Goal: Navigation & Orientation: Find specific page/section

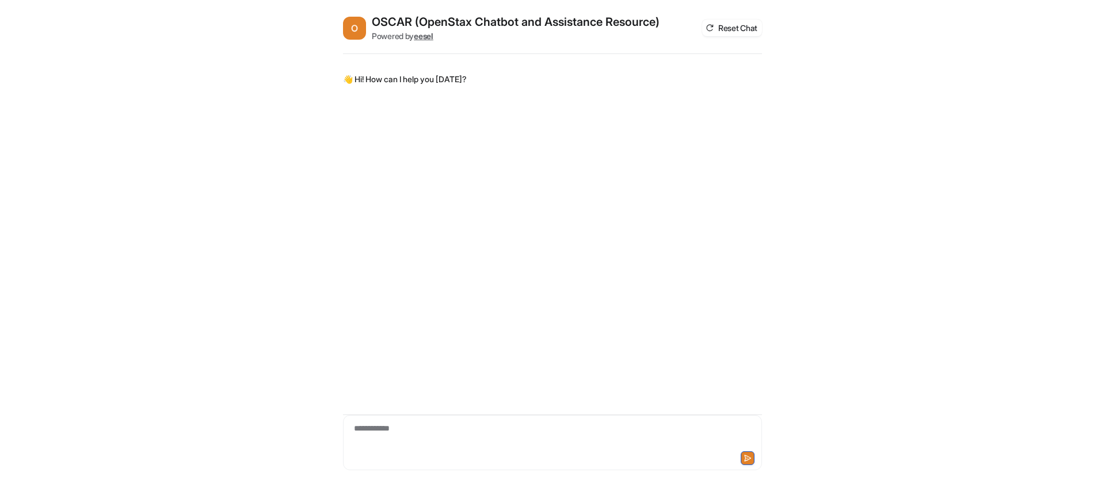
click at [517, 438] on div "**********" at bounding box center [552, 436] width 413 height 26
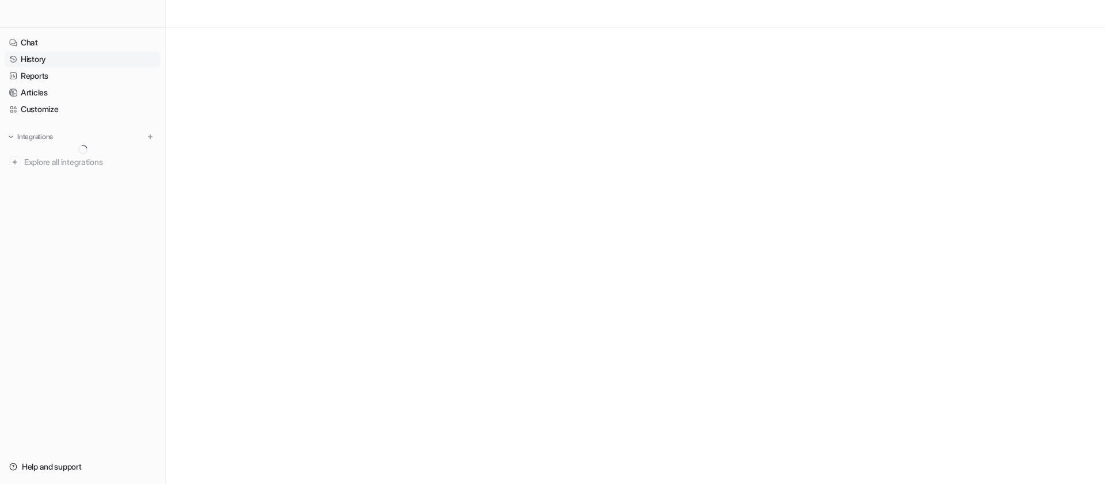
click at [40, 66] on link "History" at bounding box center [83, 59] width 156 height 16
